Goal: Information Seeking & Learning: Check status

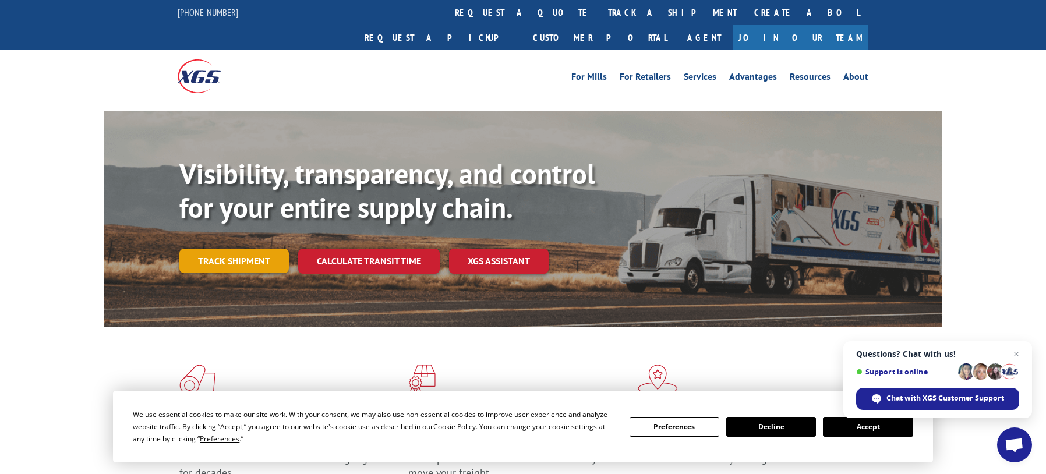
click at [224, 249] on link "Track shipment" at bounding box center [233, 261] width 109 height 24
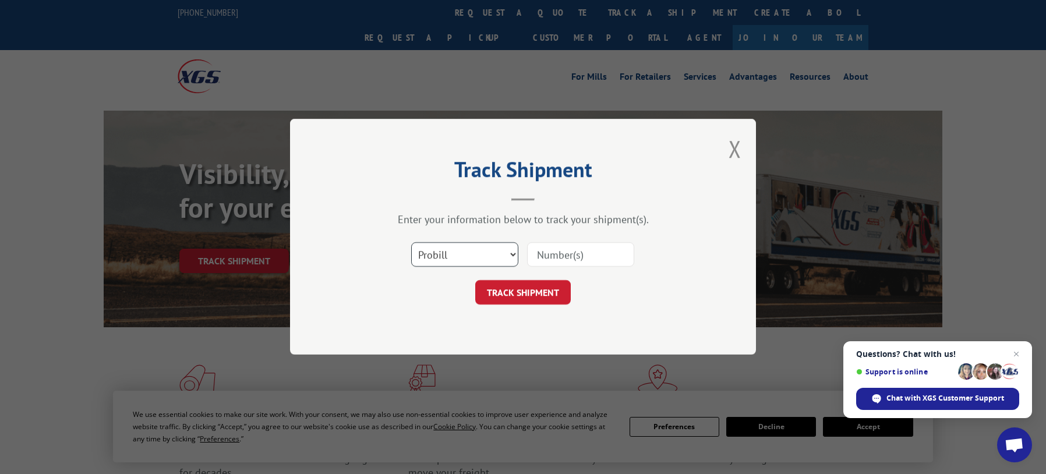
click at [447, 257] on select "Select category... Probill BOL PO" at bounding box center [464, 255] width 107 height 24
select select "bol"
click at [411, 243] on select "Select category... Probill BOL PO" at bounding box center [464, 255] width 107 height 24
click at [555, 250] on input at bounding box center [580, 255] width 107 height 24
paste input "5425010"
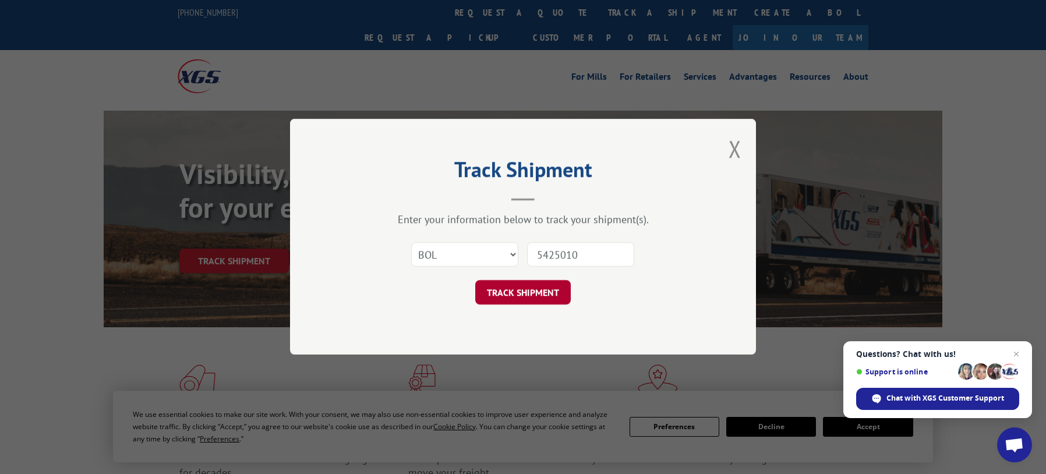
type input "5425010"
click at [540, 295] on button "TRACK SHIPMENT" at bounding box center [522, 293] width 95 height 24
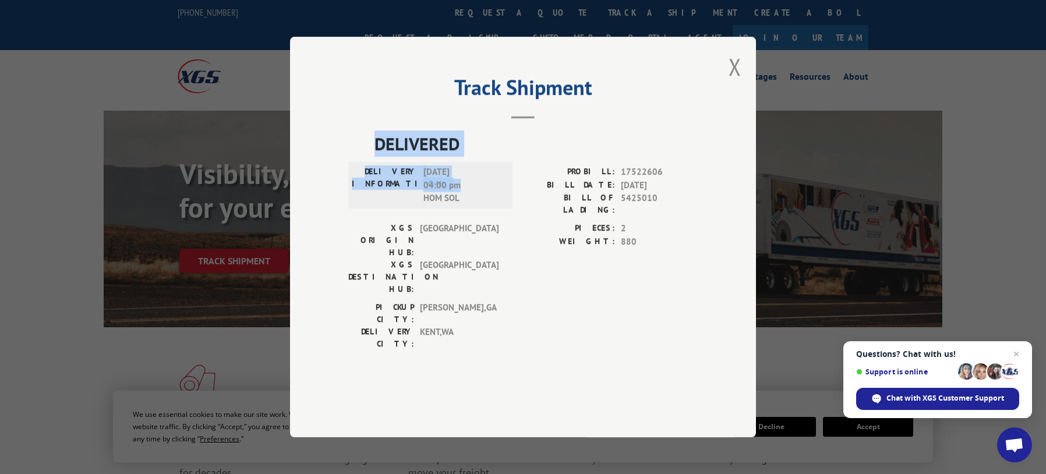
drag, startPoint x: 462, startPoint y: 219, endPoint x: 365, endPoint y: 172, distance: 107.5
click at [365, 172] on div "DELIVERED DELIVERY INFORMATION: 09/26/2025 04:00 pm HOM SOL PROBILL: 17522606 B…" at bounding box center [522, 242] width 349 height 225
copy div "DELIVERED DELIVERY INFORMATION: 09/26/2025 04:00 pm"
click at [725, 102] on div "Track Shipment DELIVERED DELIVERY INFORMATION: 09/26/2025 04:00 pm HOM SOL PROB…" at bounding box center [523, 237] width 466 height 401
click at [729, 82] on button "Close modal" at bounding box center [734, 66] width 13 height 31
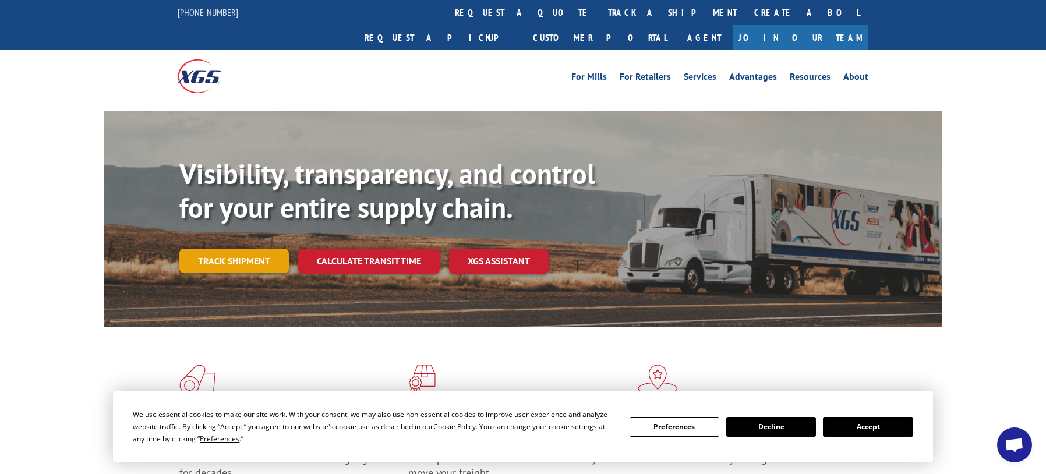
click at [254, 249] on link "Track shipment" at bounding box center [233, 261] width 109 height 24
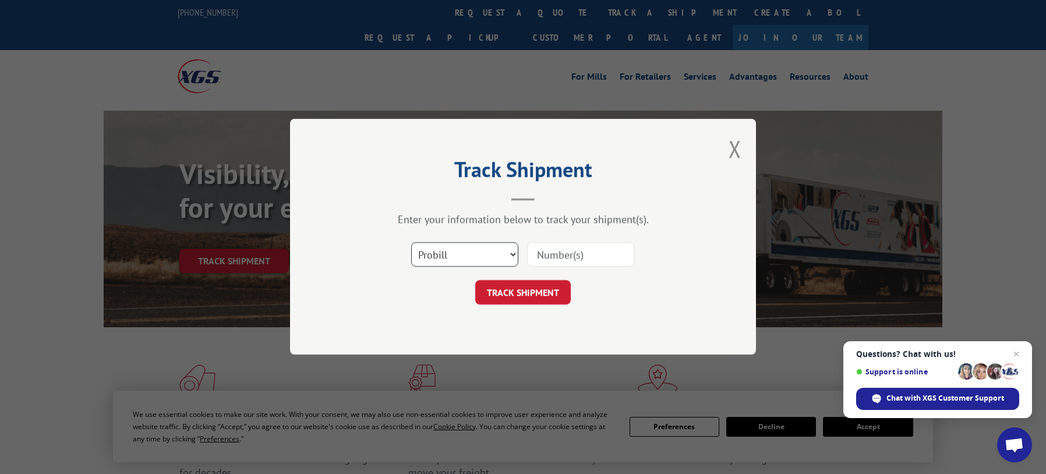
click at [457, 249] on select "Select category... Probill BOL PO" at bounding box center [464, 255] width 107 height 24
select select "bol"
click at [411, 243] on select "Select category... Probill BOL PO" at bounding box center [464, 255] width 107 height 24
click at [564, 259] on input at bounding box center [580, 255] width 107 height 24
paste input "7038060"
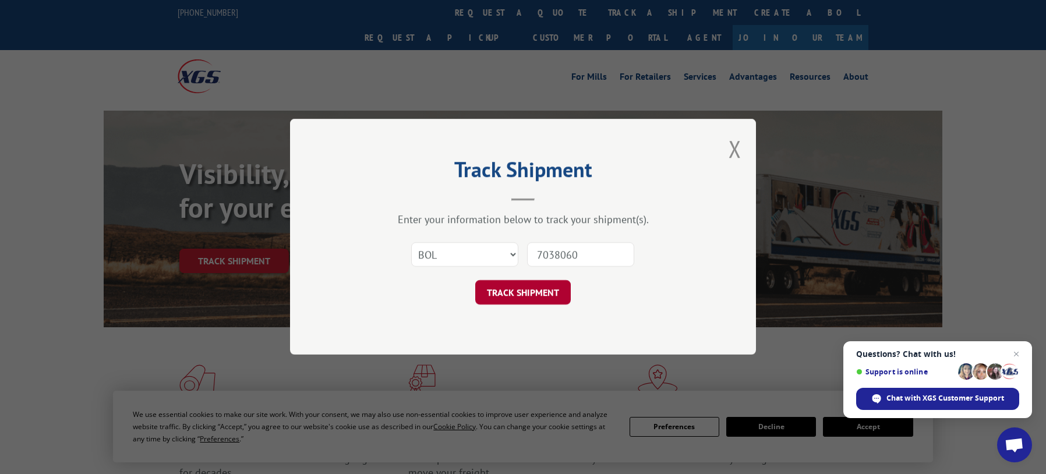
type input "7038060"
click at [524, 300] on button "TRACK SHIPMENT" at bounding box center [522, 293] width 95 height 24
